Goal: Task Accomplishment & Management: Use online tool/utility

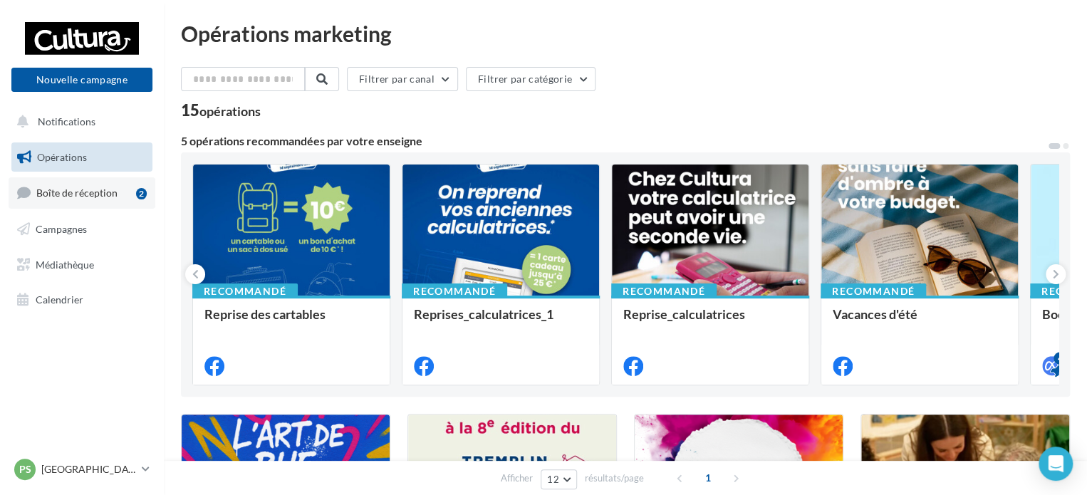
click at [42, 187] on span "Boîte de réception" at bounding box center [76, 193] width 81 height 12
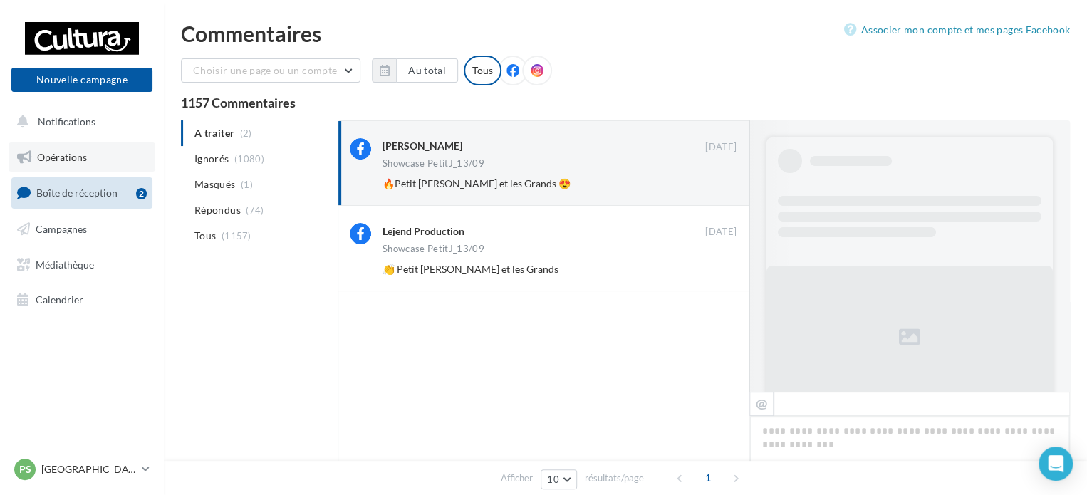
scroll to position [538, 0]
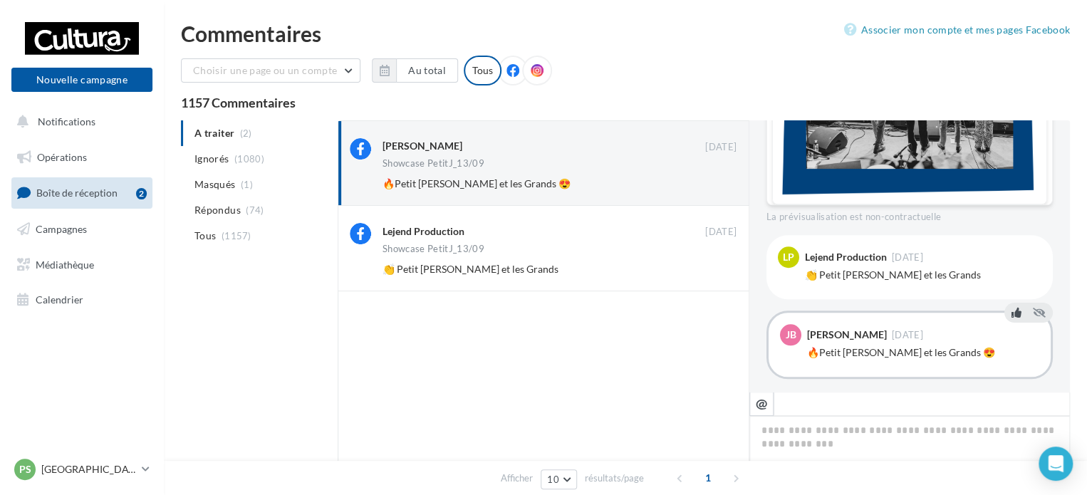
click at [1011, 308] on icon at bounding box center [1016, 313] width 10 height 10
click at [1011, 232] on icon at bounding box center [1016, 237] width 10 height 10
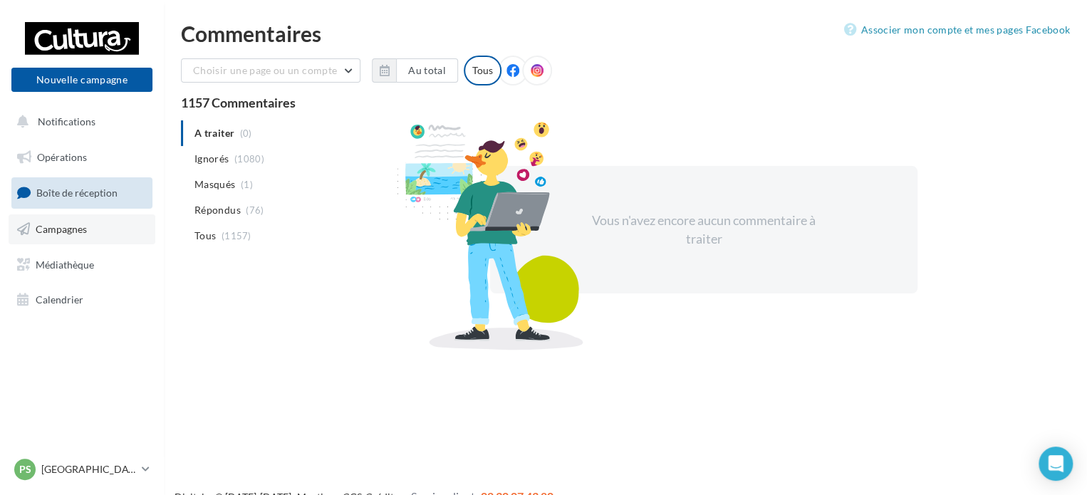
click at [58, 227] on span "Campagnes" at bounding box center [61, 229] width 51 height 12
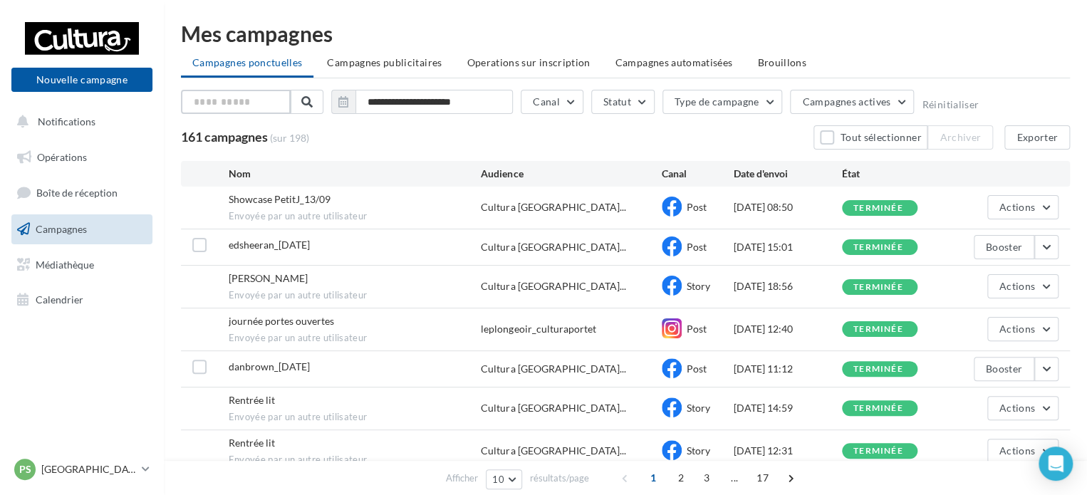
click at [224, 101] on input "text" at bounding box center [236, 102] width 110 height 24
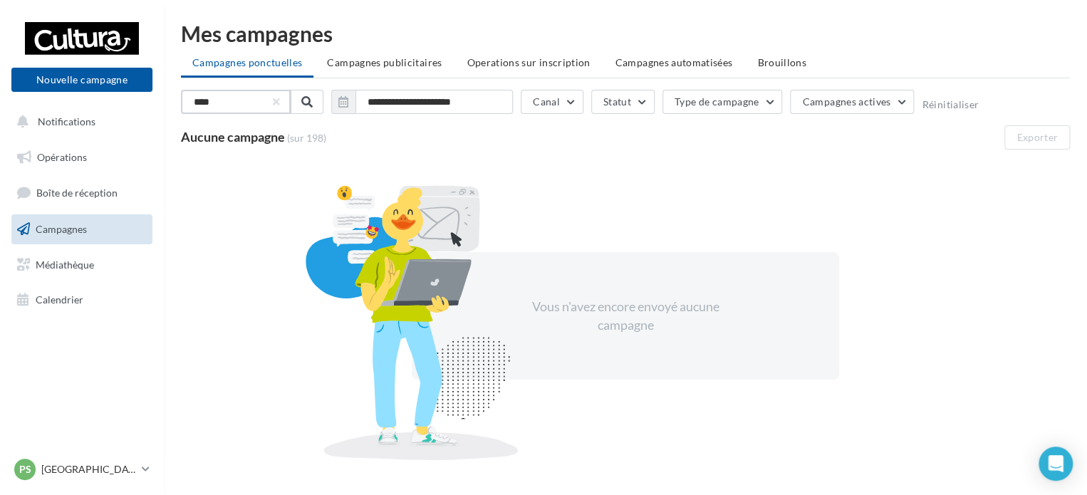
drag, startPoint x: 224, startPoint y: 101, endPoint x: 174, endPoint y: 105, distance: 50.0
click at [174, 105] on div "**********" at bounding box center [625, 247] width 923 height 448
type input "*"
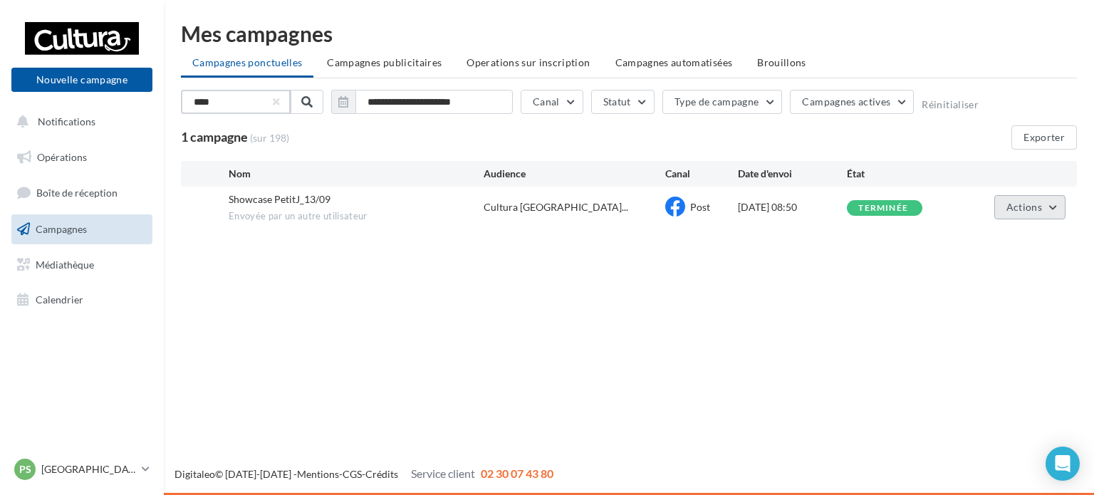
type input "****"
click at [1027, 211] on span "Actions" at bounding box center [1024, 207] width 36 height 12
click at [1026, 230] on button "Voir les résultats" at bounding box center [994, 240] width 142 height 37
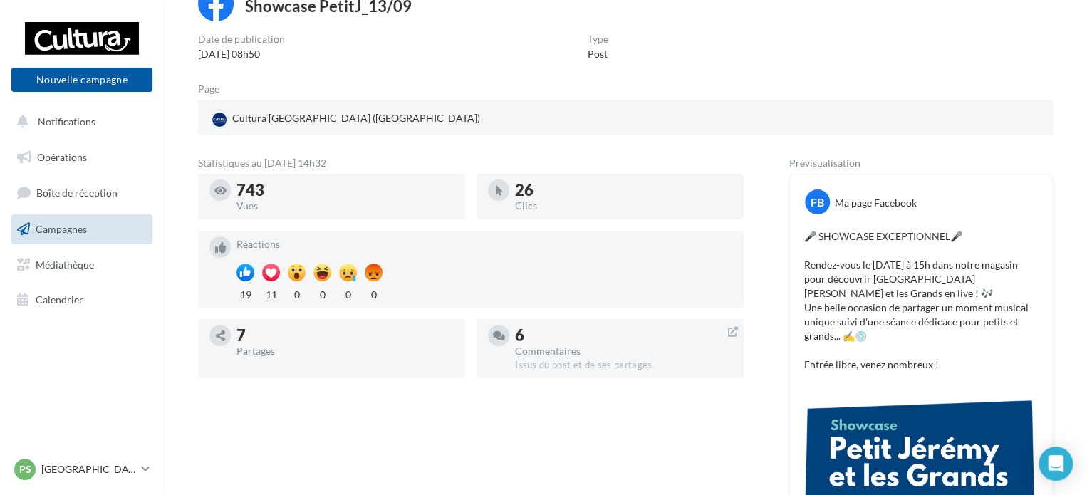
scroll to position [142, 0]
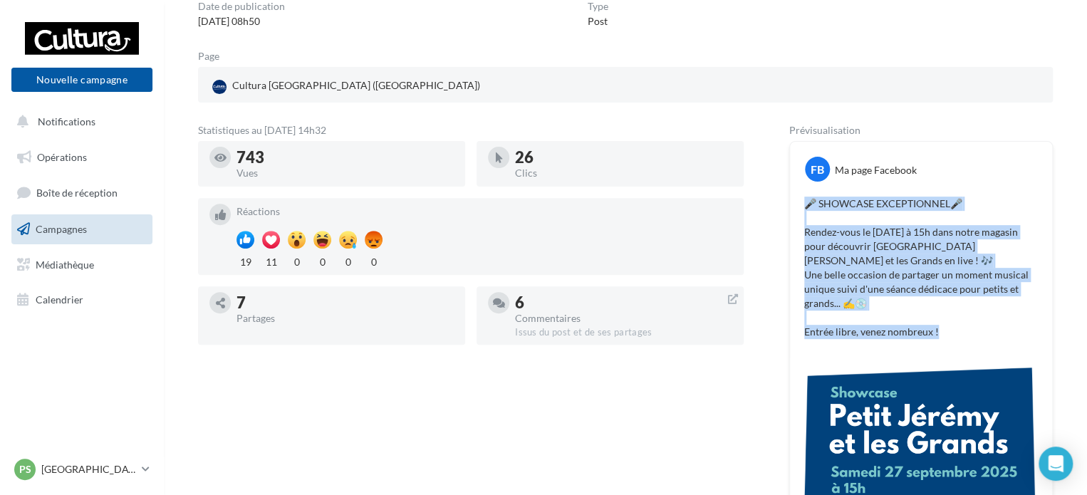
drag, startPoint x: 807, startPoint y: 202, endPoint x: 960, endPoint y: 335, distance: 202.5
click at [960, 335] on p "🎤 SHOWCASE EXCEPTIONNEL🎤 Rendez-vous le 27 septembre à 15h dans notre magasin p…" at bounding box center [921, 268] width 234 height 142
copy p "🎤 SHOWCASE EXCEPTIONNEL🎤 Rendez-vous le 27 septembre à 15h dans notre magasin p…"
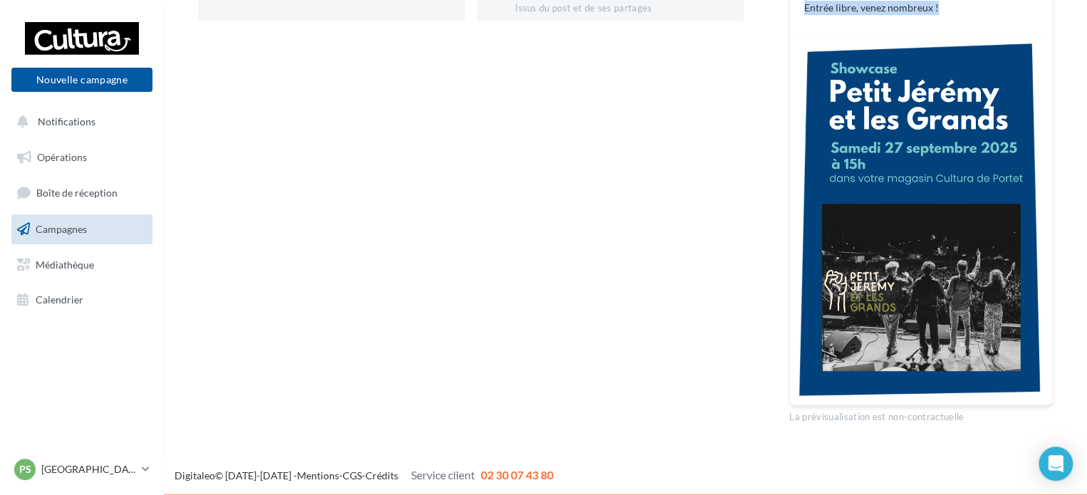
scroll to position [467, 0]
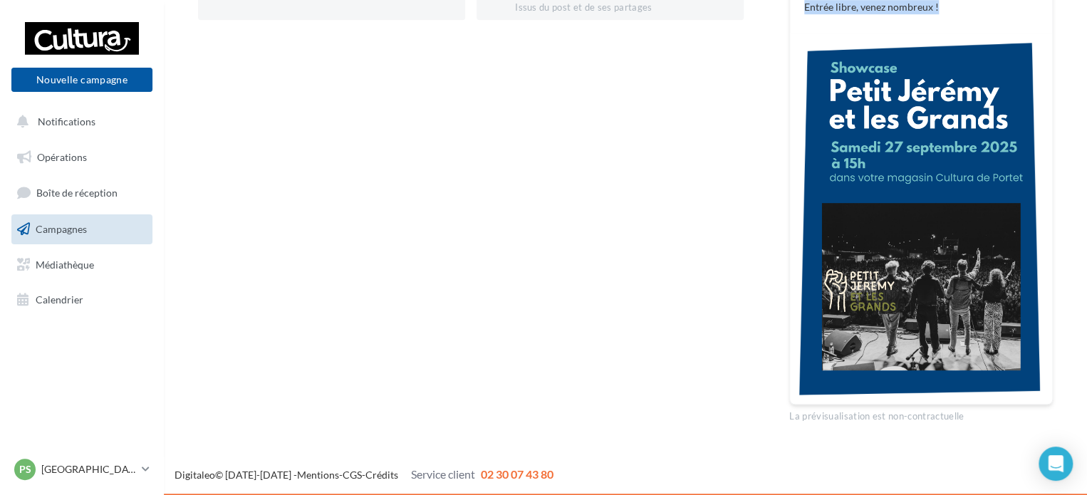
click at [882, 236] on img at bounding box center [921, 218] width 262 height 371
click at [882, 235] on img at bounding box center [921, 218] width 262 height 371
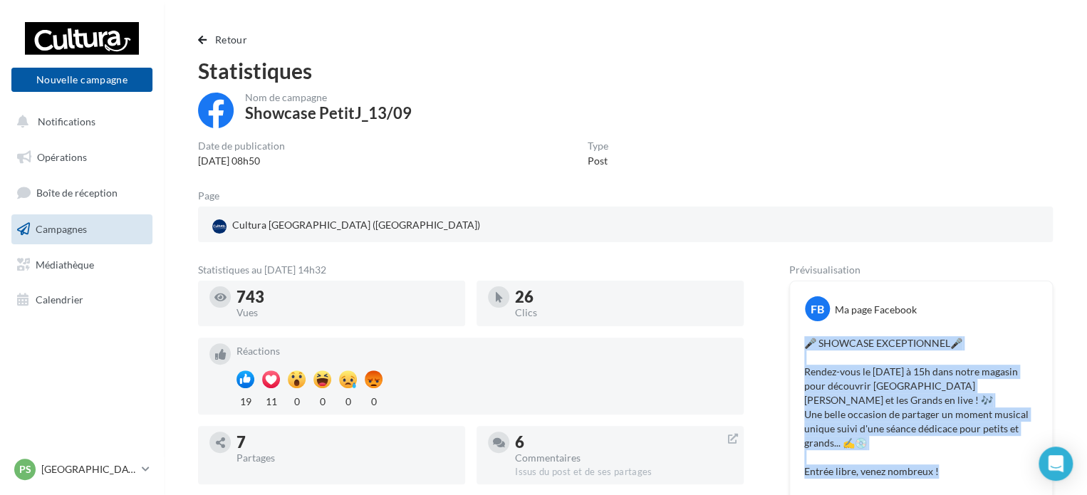
scroll to position [0, 0]
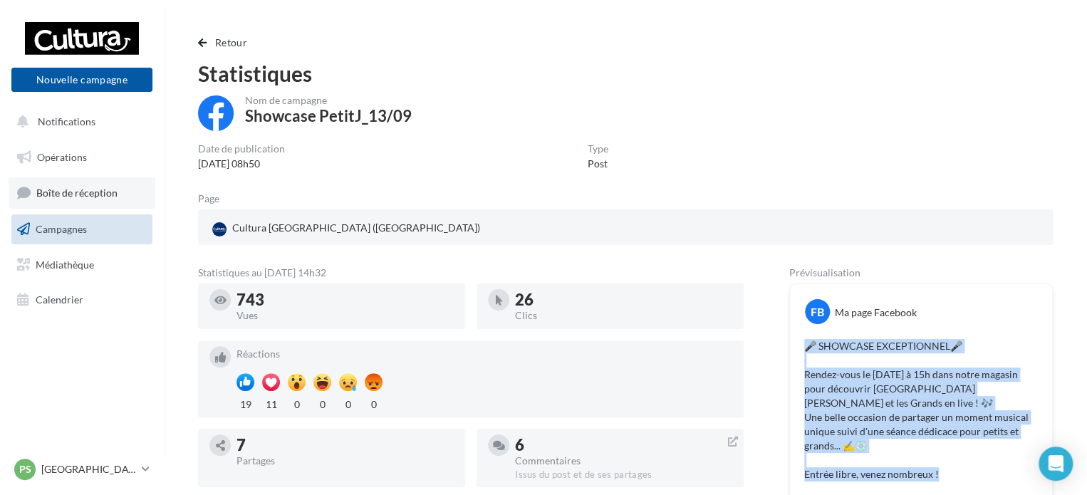
click at [74, 194] on span "Boîte de réception" at bounding box center [76, 193] width 81 height 12
